Goal: Information Seeking & Learning: Learn about a topic

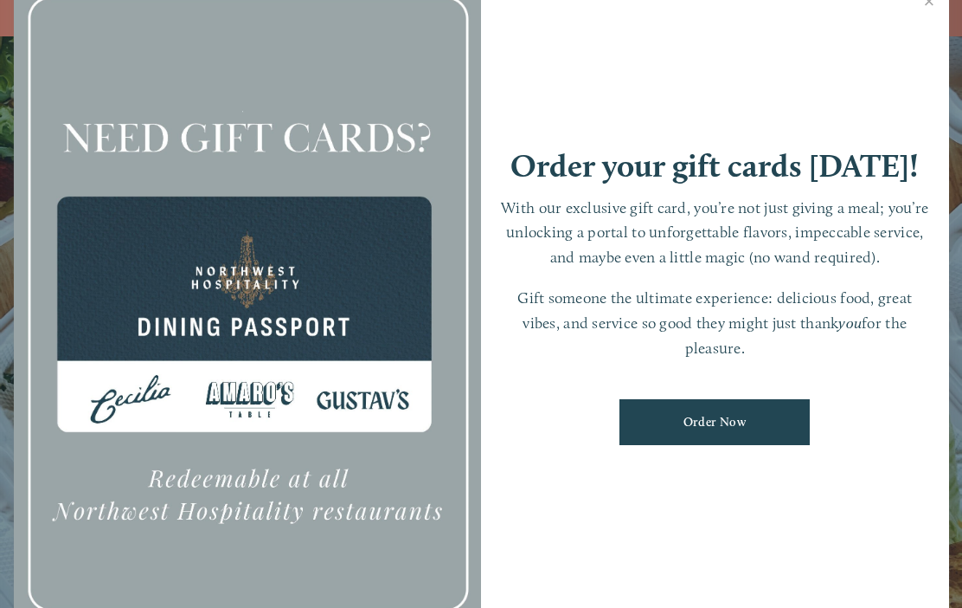
scroll to position [-7, 0]
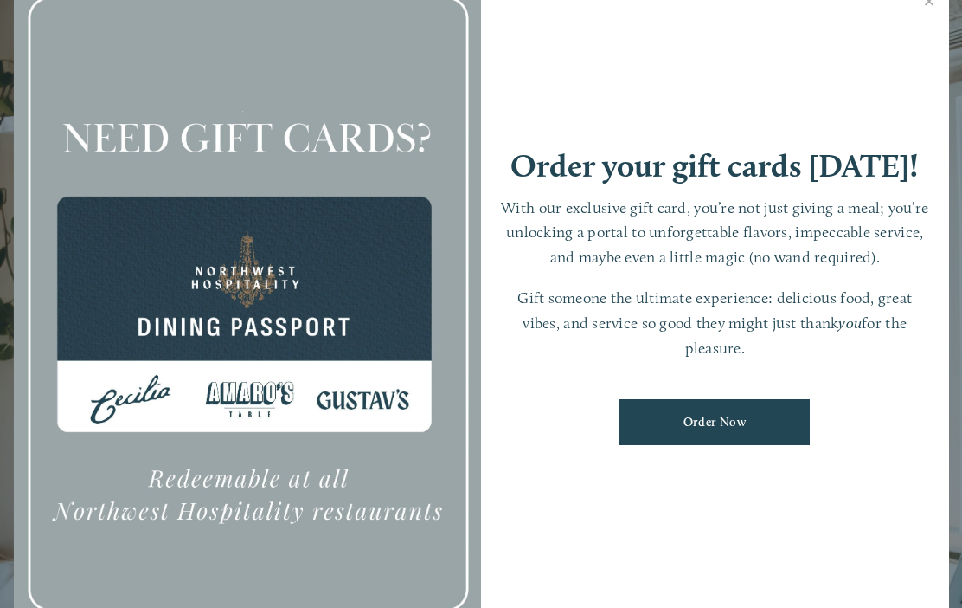
click at [935, 12] on link "Close" at bounding box center [930, 3] width 34 height 48
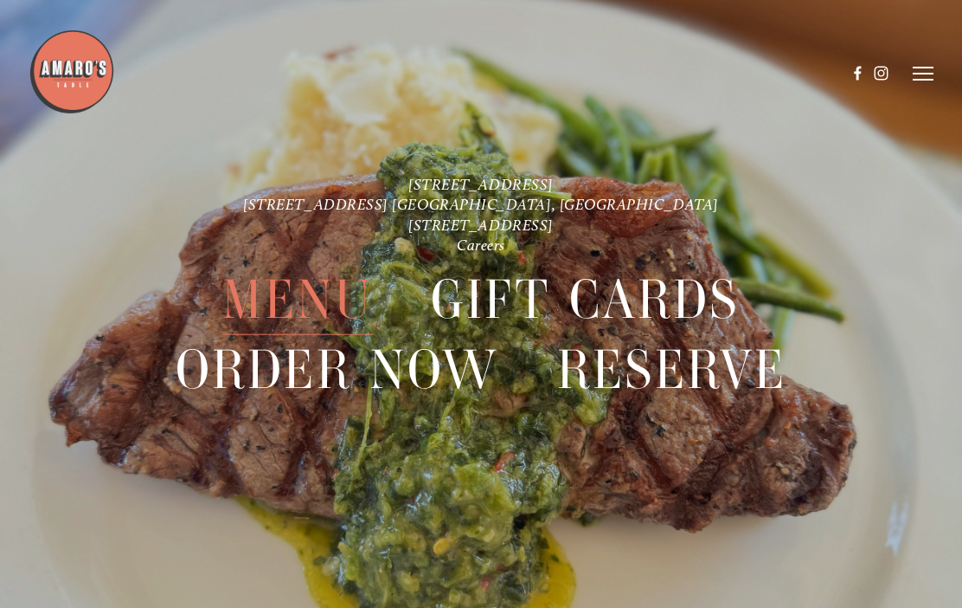
click at [325, 299] on span "Menu" at bounding box center [297, 299] width 151 height 70
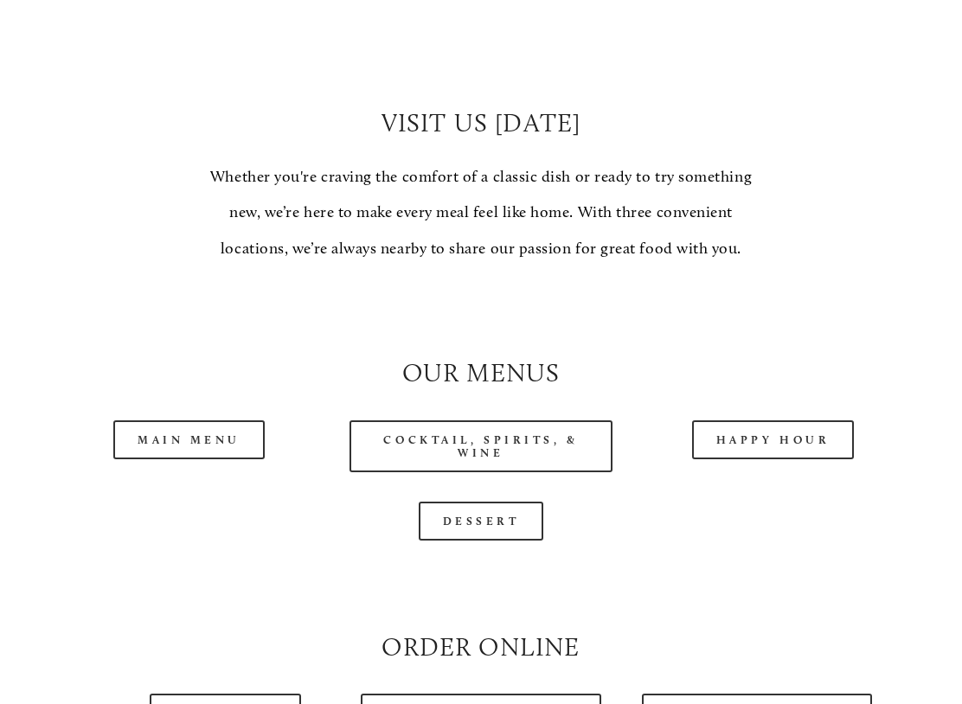
click at [752, 434] on link "Happy Hour" at bounding box center [773, 440] width 163 height 39
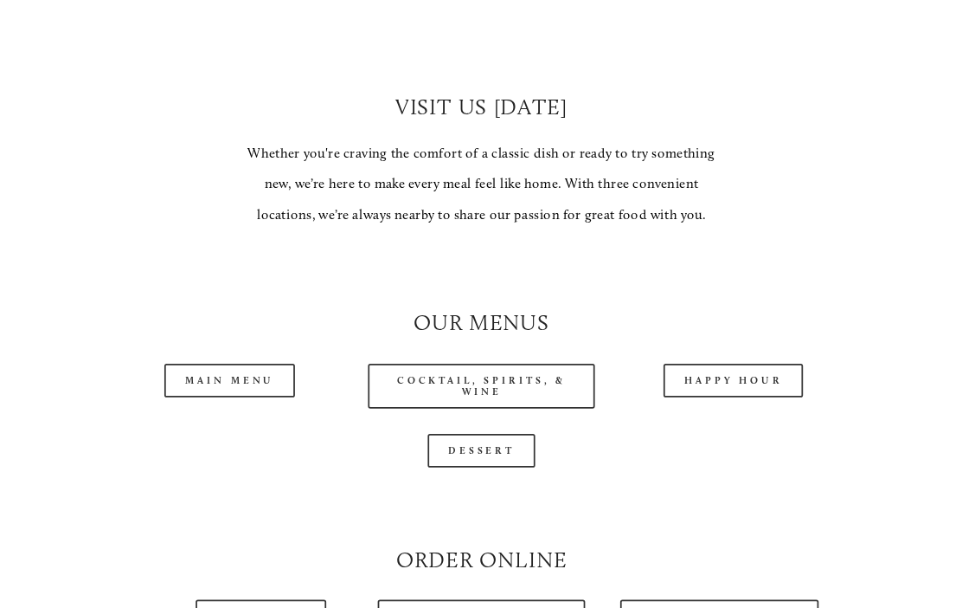
scroll to position [1238, 0]
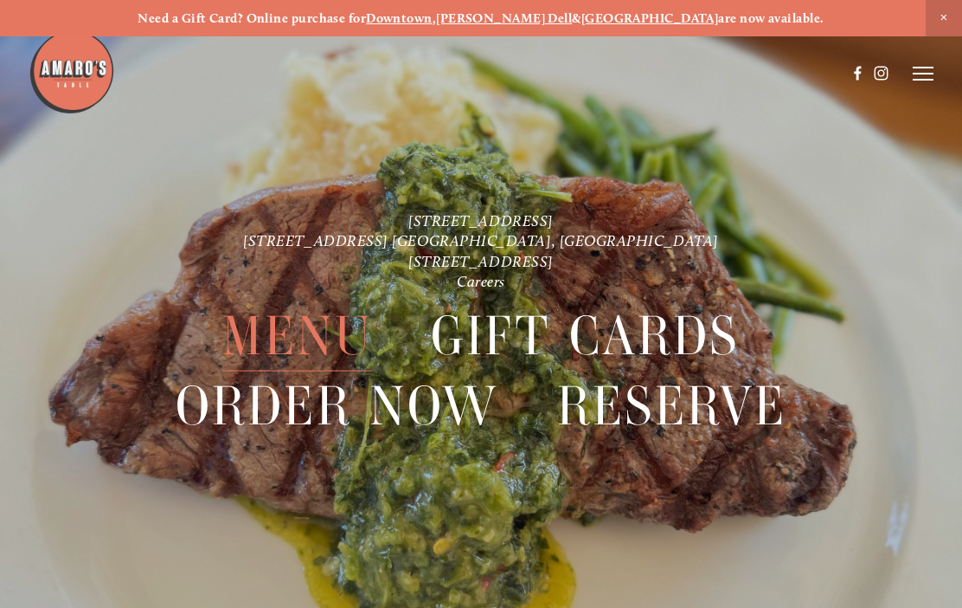
click at [325, 346] on span "Menu" at bounding box center [297, 335] width 151 height 70
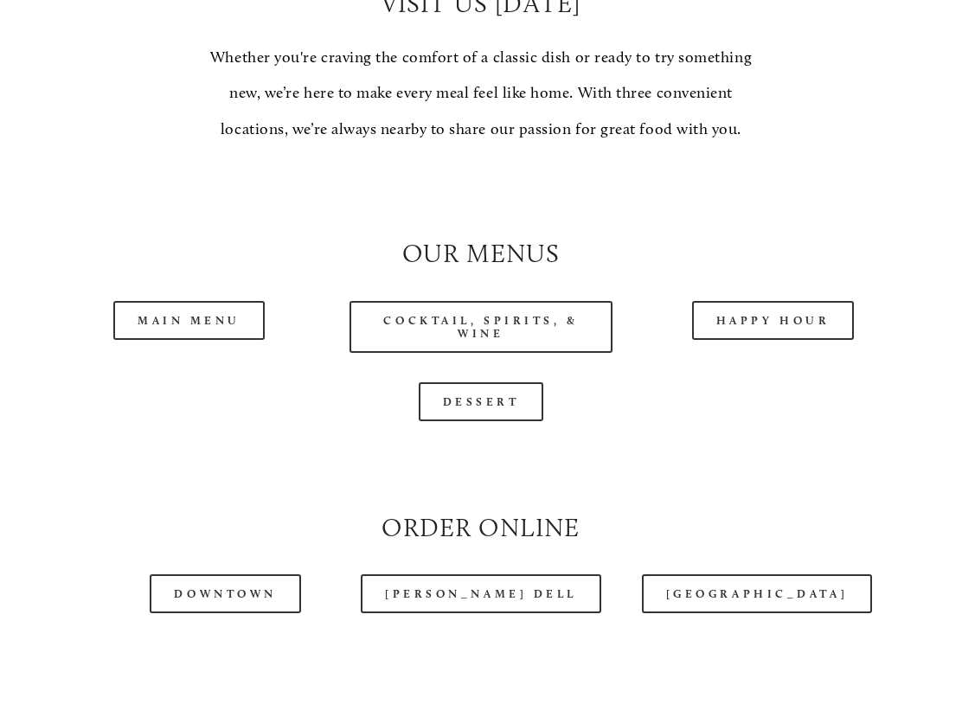
scroll to position [1309, 0]
click at [211, 316] on link "Main Menu" at bounding box center [188, 320] width 151 height 39
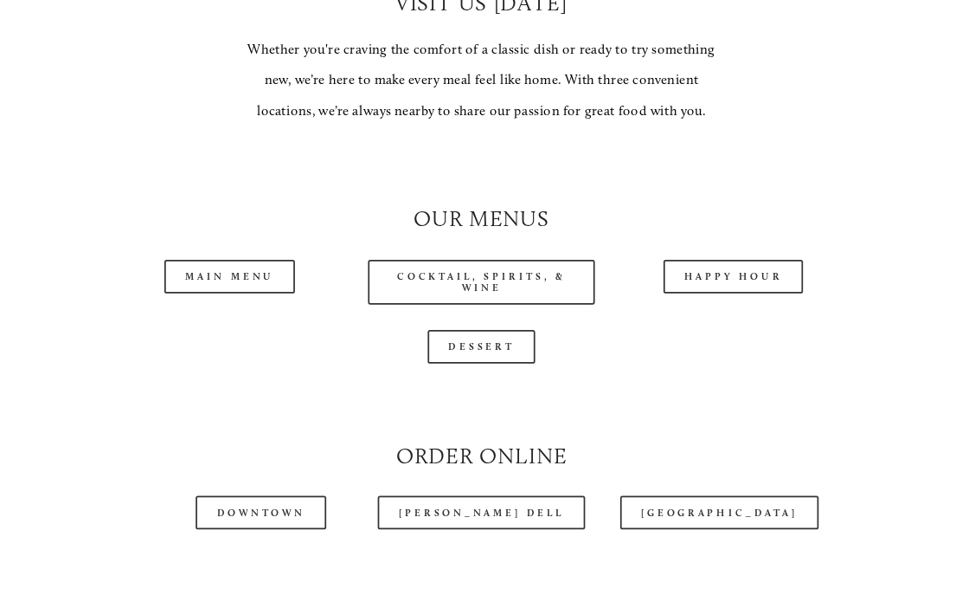
scroll to position [1358, 0]
